Goal: Task Accomplishment & Management: Manage account settings

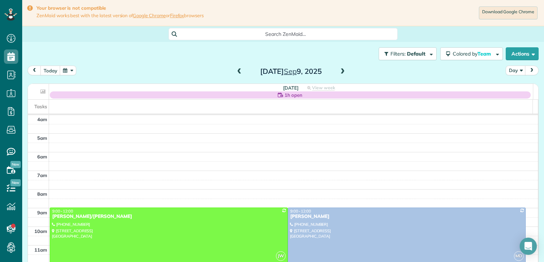
scroll to position [56, 0]
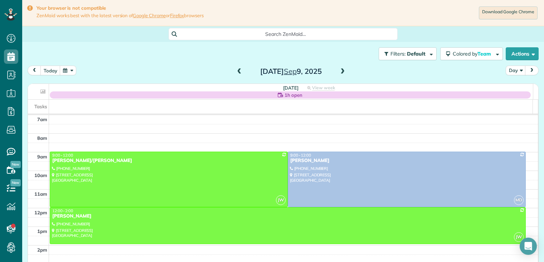
click at [235, 72] on span at bounding box center [239, 71] width 8 height 6
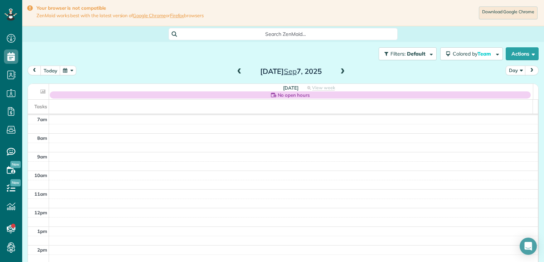
click at [235, 72] on span at bounding box center [239, 71] width 8 height 6
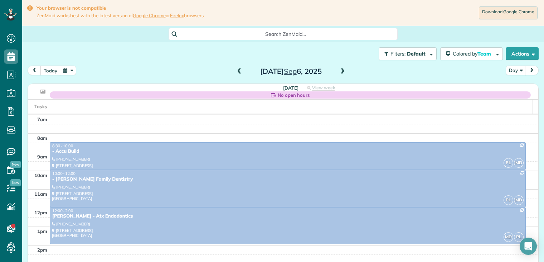
click at [238, 71] on span at bounding box center [239, 71] width 8 height 6
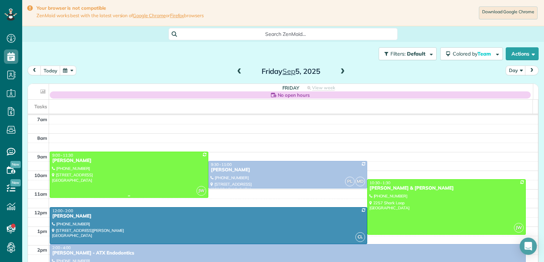
click at [87, 159] on div "[PERSON_NAME]" at bounding box center [129, 160] width 154 height 6
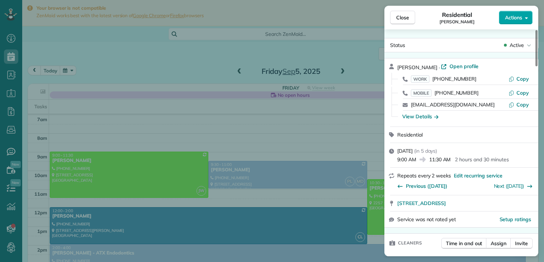
click at [509, 15] on span "Actions" at bounding box center [513, 17] width 17 height 7
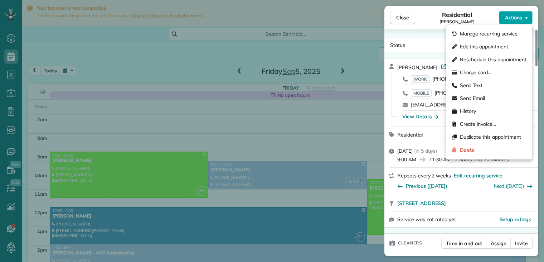
click at [509, 15] on span "Actions" at bounding box center [513, 17] width 17 height 7
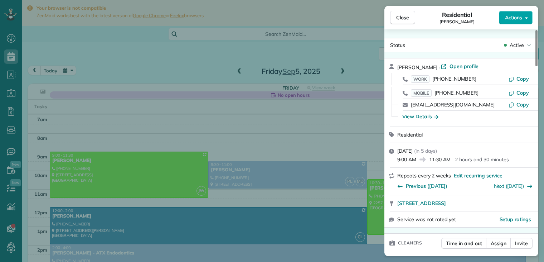
click at [510, 17] on span "Actions" at bounding box center [513, 17] width 17 height 7
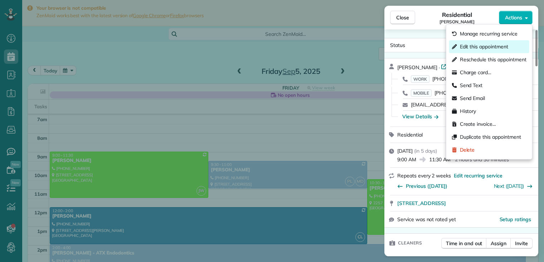
click at [492, 46] on span "Edit this appointment" at bounding box center [484, 46] width 48 height 7
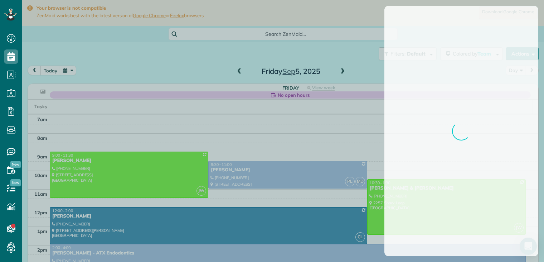
click at [492, 46] on div at bounding box center [272, 131] width 544 height 262
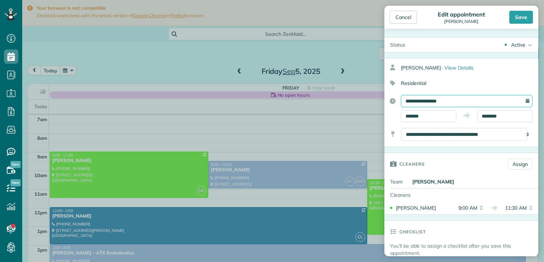
click at [441, 97] on input "**********" at bounding box center [467, 101] width 132 height 12
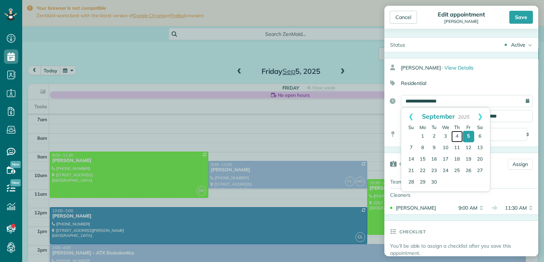
click at [457, 136] on link "4" at bounding box center [456, 136] width 11 height 11
type input "**********"
drag, startPoint x: 441, startPoint y: 97, endPoint x: 457, endPoint y: 136, distance: 41.7
click at [457, 136] on link "4" at bounding box center [456, 136] width 11 height 11
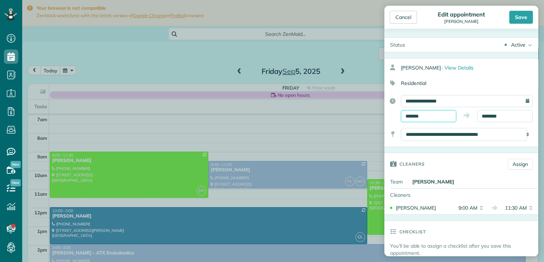
click at [429, 116] on input "*******" at bounding box center [428, 116] width 55 height 12
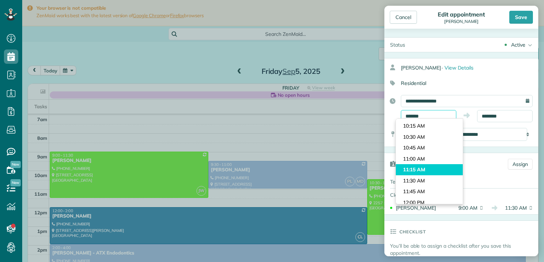
scroll to position [443, 0]
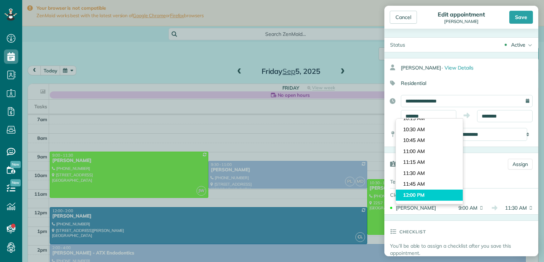
type input "********"
click at [428, 191] on body "Dashboard Scheduling Calendar View List View Dispatch View - Weekly scheduling …" at bounding box center [272, 131] width 544 height 262
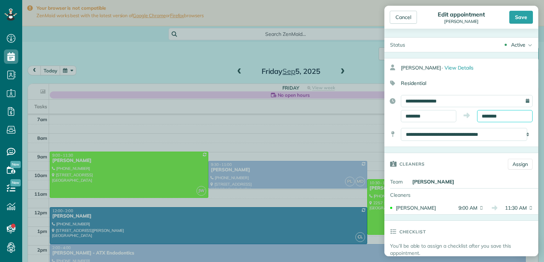
click at [516, 116] on input "********" at bounding box center [504, 116] width 55 height 12
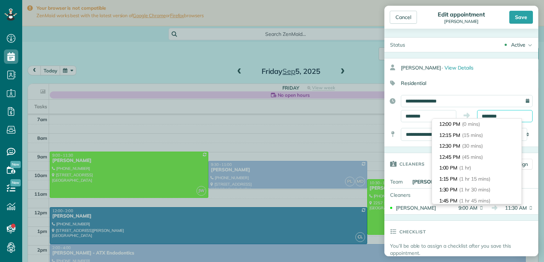
click at [516, 110] on input "********" at bounding box center [504, 116] width 55 height 12
type input "*******"
click at [478, 186] on span "(1 hr 30 mins)" at bounding box center [475, 189] width 33 height 6
click at [478, 186] on div "[PERSON_NAME]" at bounding box center [473, 181] width 129 height 13
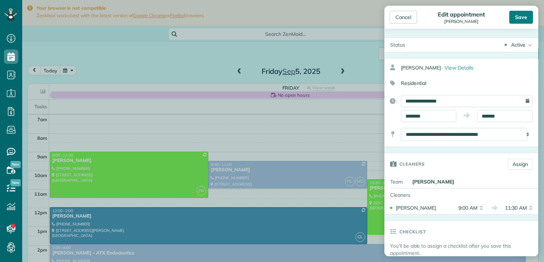
click at [524, 16] on div "Save" at bounding box center [521, 17] width 24 height 13
click at [524, 16] on body "Dashboard Scheduling Calendar View List View Dispatch View - Weekly scheduling …" at bounding box center [272, 131] width 544 height 262
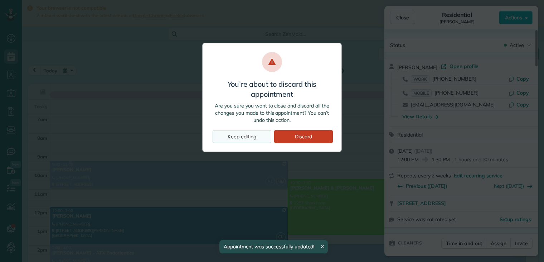
click at [245, 133] on div "Keep editing" at bounding box center [242, 136] width 59 height 13
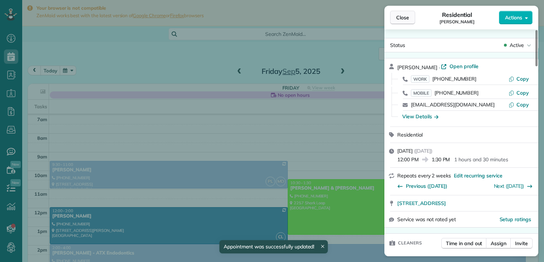
click at [406, 18] on span "Close" at bounding box center [402, 17] width 13 height 7
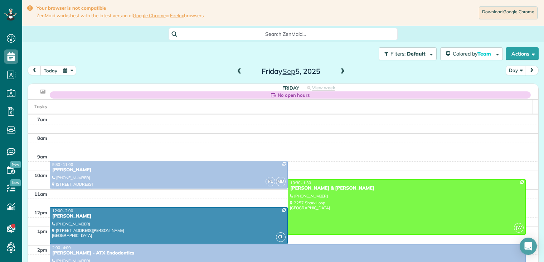
click at [237, 71] on span at bounding box center [239, 71] width 8 height 6
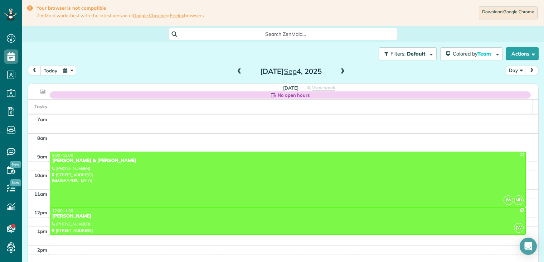
click at [339, 72] on span at bounding box center [343, 71] width 8 height 6
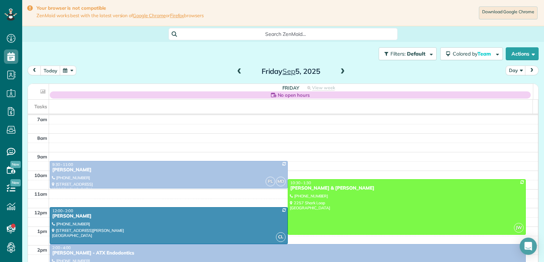
click at [339, 71] on span at bounding box center [343, 71] width 8 height 6
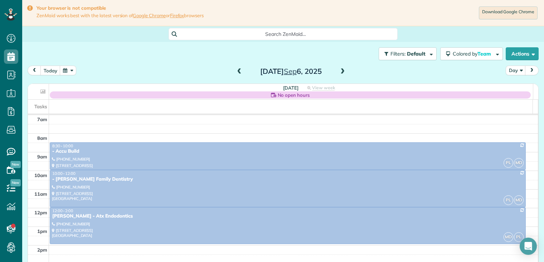
click at [339, 71] on span at bounding box center [343, 71] width 8 height 6
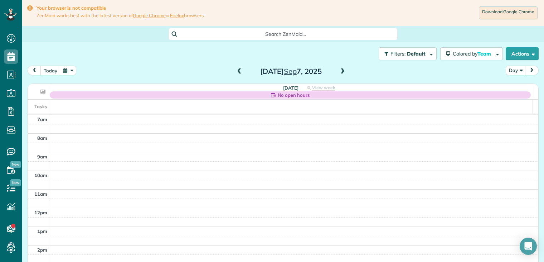
click at [339, 71] on span at bounding box center [343, 71] width 8 height 6
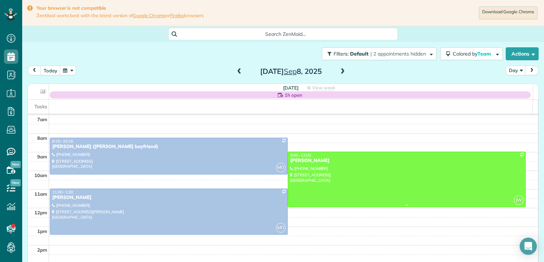
click at [317, 161] on div "[PERSON_NAME]" at bounding box center [407, 160] width 234 height 6
click at [0, 0] on div at bounding box center [0, 0] width 0 height 0
click at [315, 163] on div "[PERSON_NAME]" at bounding box center [407, 160] width 234 height 6
click at [0, 0] on div at bounding box center [0, 0] width 0 height 0
click at [309, 165] on div at bounding box center [406, 179] width 237 height 55
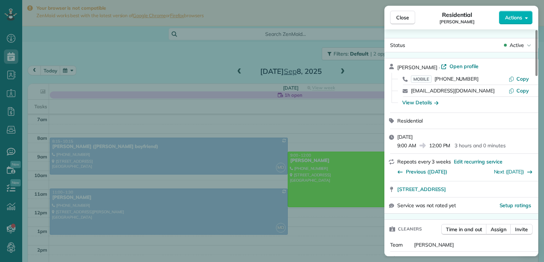
click at [461, 104] on div "View Details" at bounding box center [465, 102] width 132 height 7
click at [438, 104] on icon "button" at bounding box center [436, 102] width 4 height 7
click at [438, 104] on div "View Details" at bounding box center [465, 102] width 132 height 7
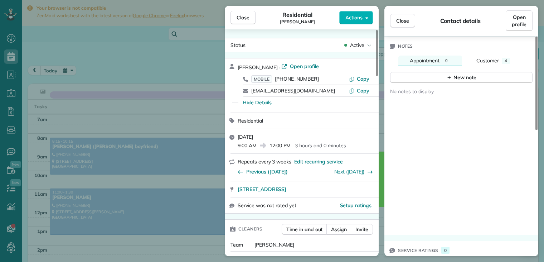
scroll to position [286, 0]
click at [496, 62] on span "Customer" at bounding box center [487, 59] width 23 height 6
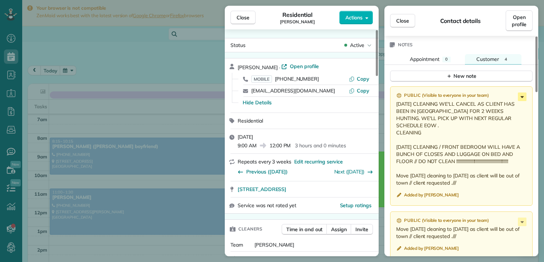
click at [523, 97] on icon at bounding box center [522, 96] width 9 height 9
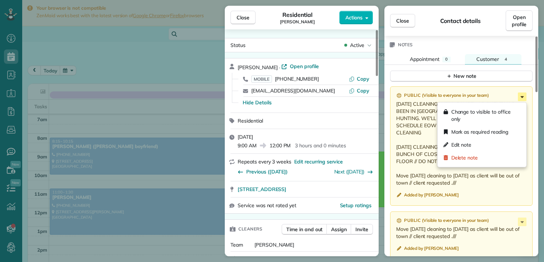
click at [521, 99] on icon at bounding box center [522, 96] width 9 height 9
click at [467, 143] on span "Edit note" at bounding box center [461, 144] width 20 height 7
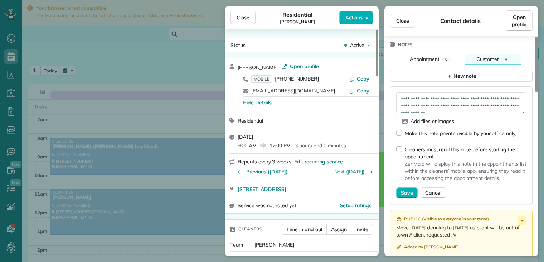
click at [467, 142] on div "Make this note private (visible by your office only)" at bounding box center [456, 134] width 121 height 16
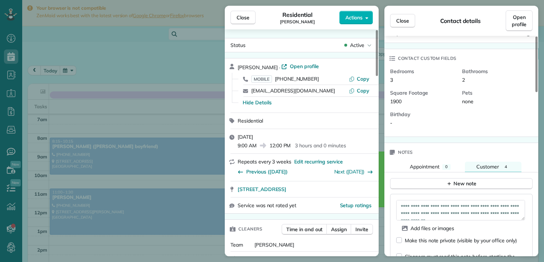
scroll to position [179, 0]
click at [403, 206] on textarea "**********" at bounding box center [460, 210] width 129 height 21
click at [403, 205] on textarea "**********" at bounding box center [460, 210] width 129 height 21
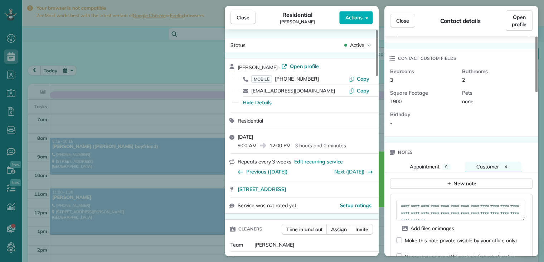
click at [403, 205] on textarea "**********" at bounding box center [460, 210] width 129 height 21
click at [401, 205] on textarea "**********" at bounding box center [460, 210] width 129 height 21
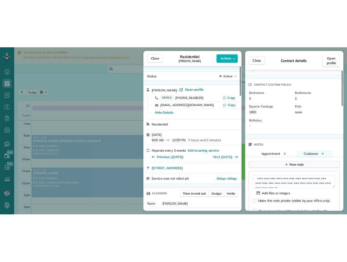
scroll to position [4, 0]
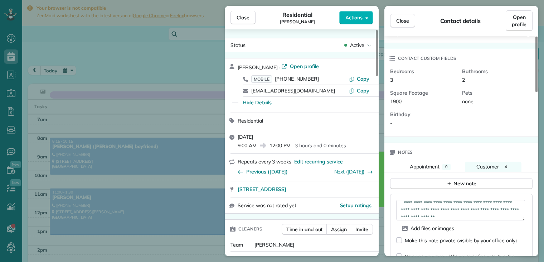
click at [405, 201] on textarea "**********" at bounding box center [460, 210] width 129 height 21
drag, startPoint x: 430, startPoint y: 192, endPoint x: 433, endPoint y: 196, distance: 5.1
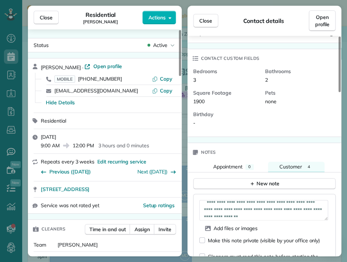
scroll to position [26, 0]
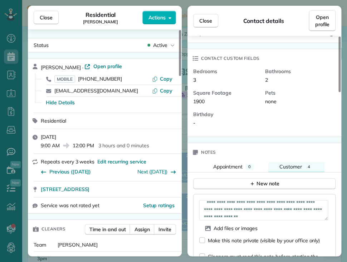
click at [236, 204] on textarea "**********" at bounding box center [263, 210] width 129 height 21
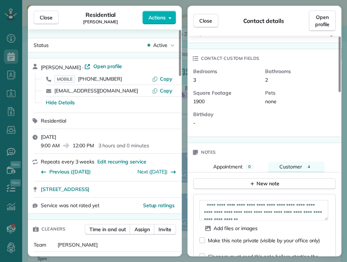
click at [213, 215] on textarea "**********" at bounding box center [263, 210] width 129 height 21
click at [210, 211] on textarea "**********" at bounding box center [263, 210] width 129 height 21
click at [208, 199] on div "**********" at bounding box center [264, 253] width 142 height 118
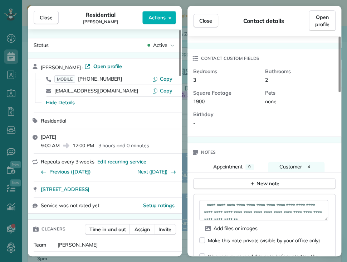
click at [208, 199] on div "**********" at bounding box center [264, 253] width 142 height 118
click at [208, 204] on textarea "**********" at bounding box center [263, 210] width 129 height 21
click at [247, 211] on textarea "**********" at bounding box center [263, 210] width 129 height 21
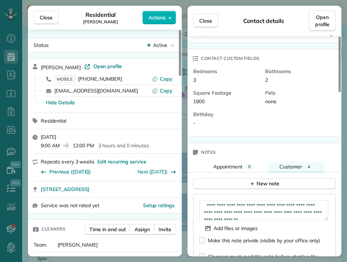
click at [247, 211] on textarea "**********" at bounding box center [263, 210] width 129 height 21
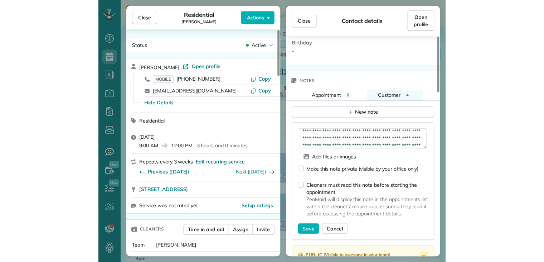
scroll to position [322, 0]
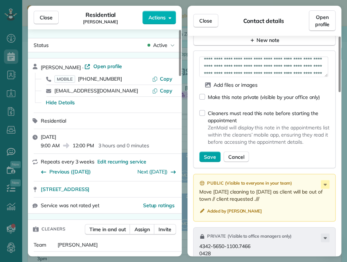
type textarea "**********"
click at [204, 158] on span "Save" at bounding box center [210, 156] width 12 height 7
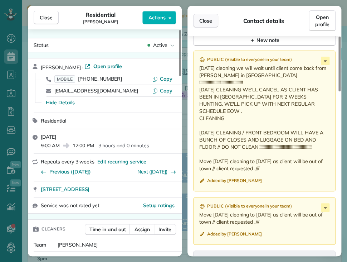
click at [210, 21] on span "Close" at bounding box center [205, 20] width 13 height 7
click at [210, 21] on div "Close Contact details Open profile" at bounding box center [265, 21] width 154 height 30
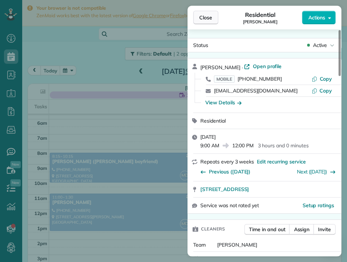
click at [206, 20] on span "Close" at bounding box center [205, 17] width 13 height 7
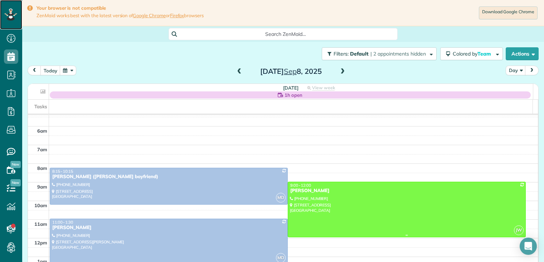
click at [300, 189] on div "[PERSON_NAME]" at bounding box center [407, 191] width 234 height 6
click at [0, 0] on div at bounding box center [0, 0] width 0 height 0
drag, startPoint x: 298, startPoint y: 189, endPoint x: 295, endPoint y: 196, distance: 7.5
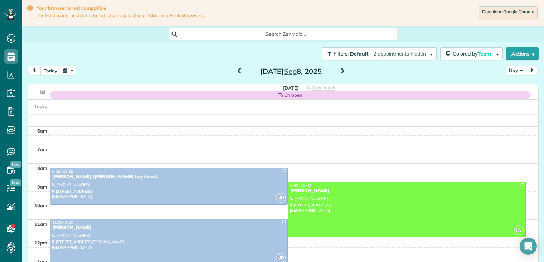
click at [295, 196] on div at bounding box center [406, 209] width 237 height 55
click at [0, 0] on div at bounding box center [0, 0] width 0 height 0
click at [295, 196] on div at bounding box center [406, 209] width 237 height 55
click at [0, 0] on div at bounding box center [0, 0] width 0 height 0
click at [303, 191] on div "[PERSON_NAME]" at bounding box center [407, 191] width 234 height 6
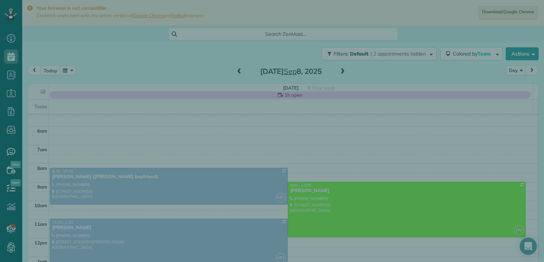
click at [303, 191] on div at bounding box center [272, 131] width 544 height 262
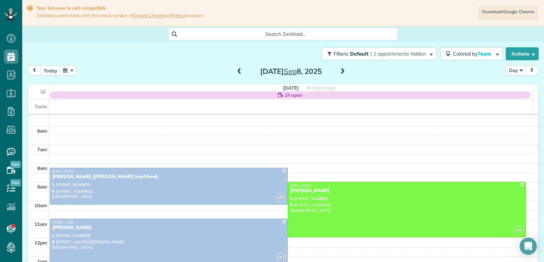
click at [302, 190] on div "[PERSON_NAME]" at bounding box center [407, 191] width 234 height 6
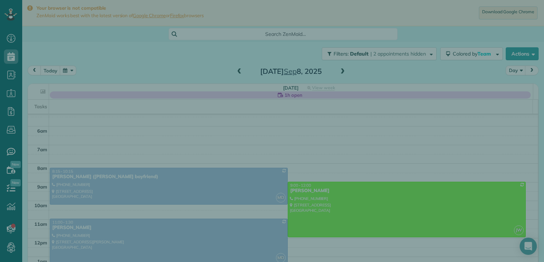
click at [302, 190] on div at bounding box center [272, 131] width 544 height 262
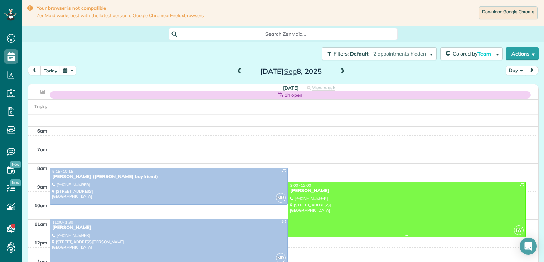
click at [302, 191] on div "[PERSON_NAME]" at bounding box center [407, 191] width 234 height 6
click at [0, 0] on div at bounding box center [0, 0] width 0 height 0
click at [301, 195] on div at bounding box center [406, 209] width 237 height 55
click at [0, 0] on div at bounding box center [0, 0] width 0 height 0
click at [301, 192] on div "[PERSON_NAME]" at bounding box center [407, 191] width 234 height 6
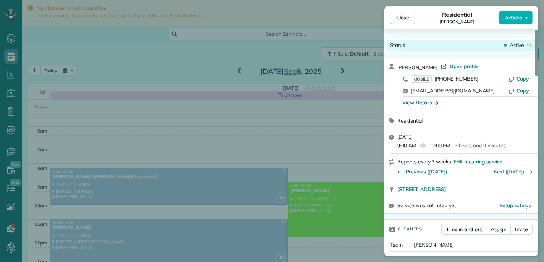
click at [512, 44] on span "Active" at bounding box center [517, 45] width 14 height 7
click at [512, 46] on span "Active" at bounding box center [517, 45] width 14 height 7
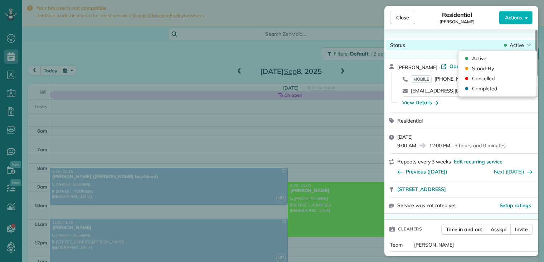
click at [512, 46] on span "Active" at bounding box center [517, 45] width 14 height 7
click at [510, 45] on span "Active" at bounding box center [517, 45] width 14 height 7
click at [514, 45] on span "Active" at bounding box center [517, 45] width 14 height 7
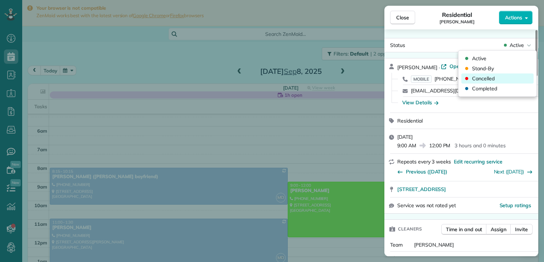
click at [489, 78] on span "Cancelled" at bounding box center [483, 78] width 23 height 7
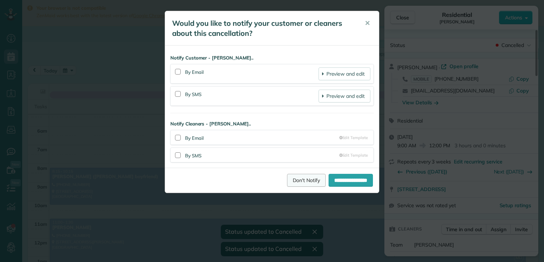
click at [295, 179] on link "Don't Notify" at bounding box center [306, 180] width 39 height 13
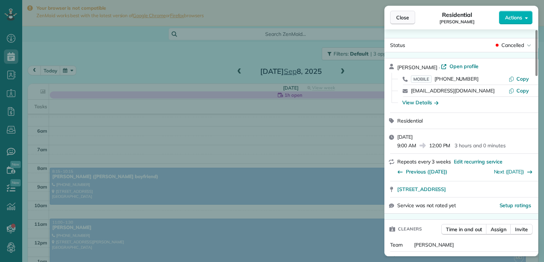
click at [405, 18] on span "Close" at bounding box center [402, 17] width 13 height 7
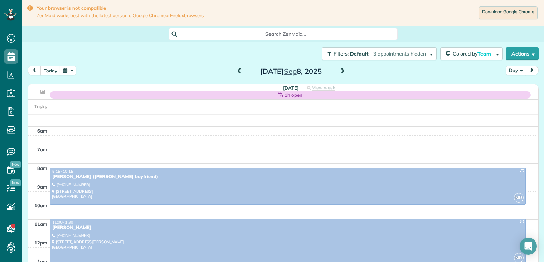
click at [405, 18] on span "Close" at bounding box center [402, 17] width 13 height 7
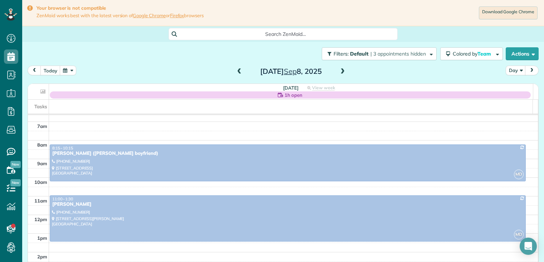
scroll to position [62, 0]
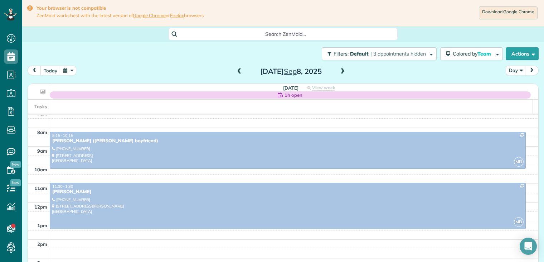
click at [237, 73] on span at bounding box center [239, 71] width 8 height 6
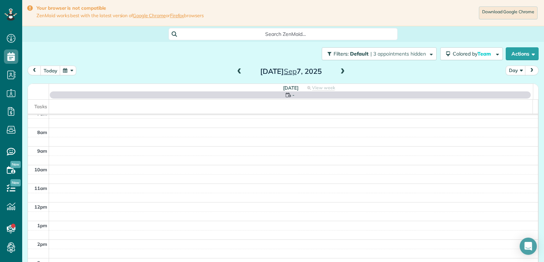
scroll to position [56, 0]
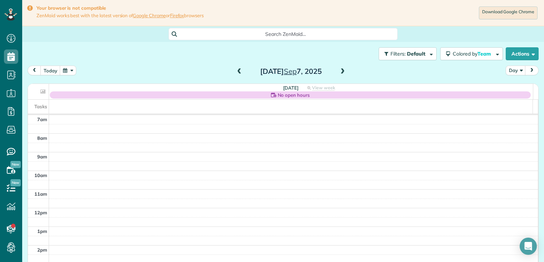
click at [237, 73] on span at bounding box center [239, 71] width 8 height 6
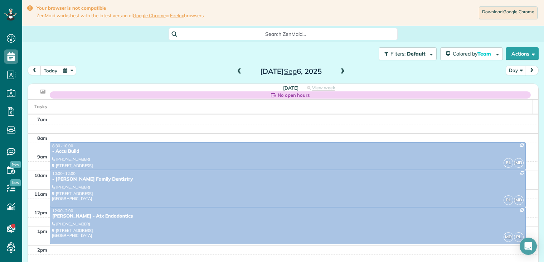
click at [237, 73] on span at bounding box center [239, 71] width 8 height 6
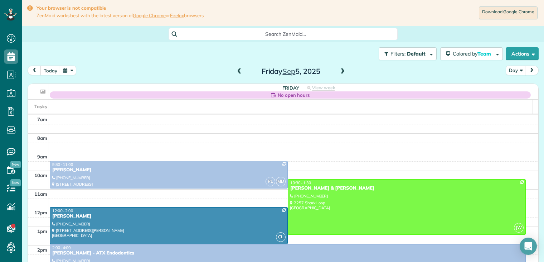
click at [237, 73] on span at bounding box center [239, 71] width 8 height 6
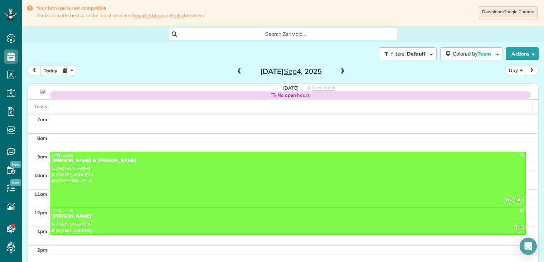
click at [341, 71] on span at bounding box center [343, 71] width 8 height 6
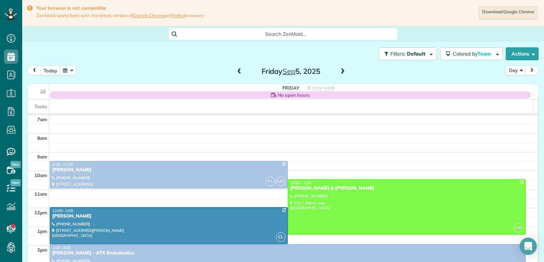
click at [341, 71] on span at bounding box center [343, 71] width 8 height 6
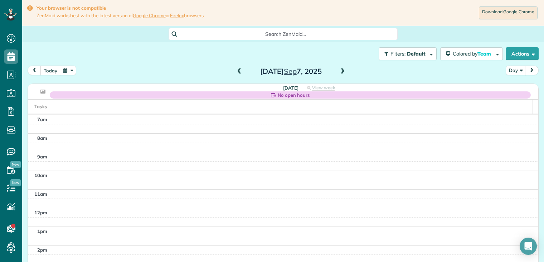
click at [341, 71] on span at bounding box center [343, 71] width 8 height 6
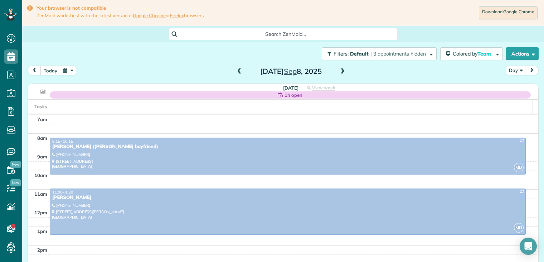
click at [341, 71] on span at bounding box center [343, 71] width 8 height 6
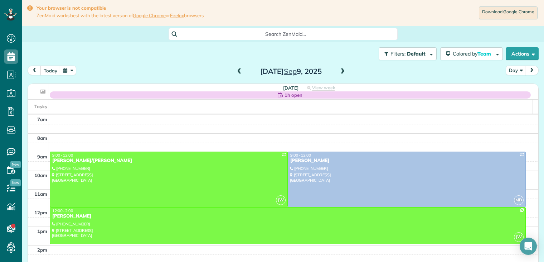
click at [341, 71] on span at bounding box center [343, 71] width 8 height 6
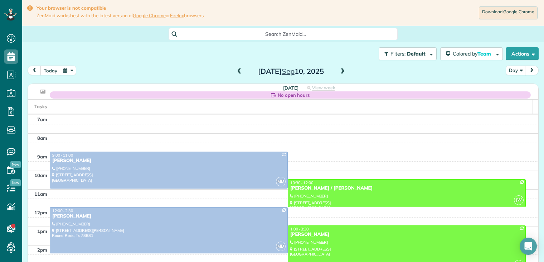
click at [341, 71] on span at bounding box center [343, 71] width 8 height 6
